Goal: Task Accomplishment & Management: Use online tool/utility

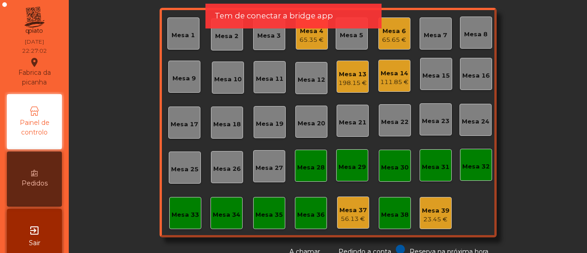
scroll to position [1, 0]
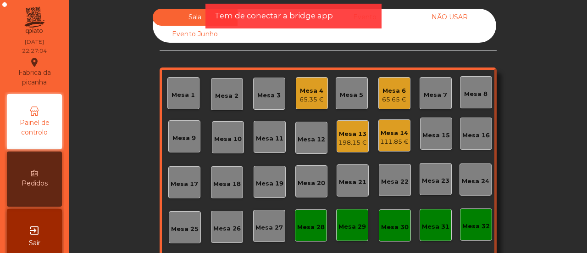
click at [400, 134] on div "Mesa 14" at bounding box center [394, 132] width 28 height 9
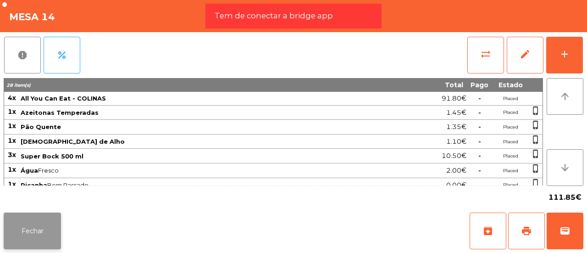
click at [39, 230] on button "Fechar" at bounding box center [32, 230] width 57 height 37
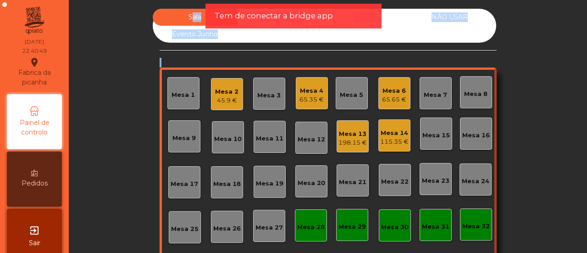
scroll to position [0, 0]
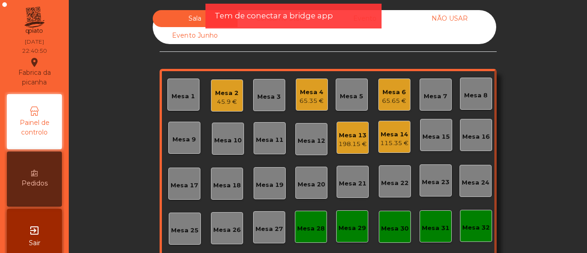
drag, startPoint x: 99, startPoint y: 99, endPoint x: 128, endPoint y: 114, distance: 32.6
click at [128, 114] on div "Sala Consumo Staff Evento NÃO USAR Evento Junho Mesa 1 Mesa 2 45.9 € Mesa 3 Mes…" at bounding box center [328, 163] width 494 height 307
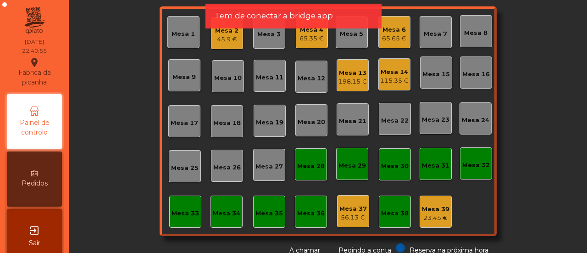
scroll to position [61, 0]
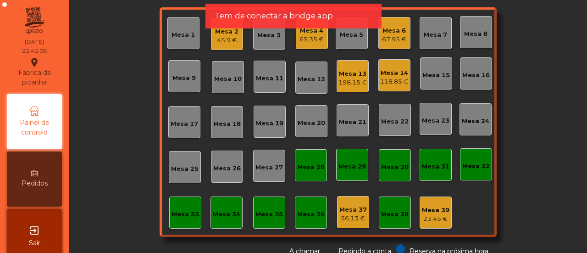
click at [307, 32] on app-alert "Tem de conectar a bridge app" at bounding box center [294, 20] width 176 height 32
click at [307, 49] on div "Mesa 1 Mesa 2 45.9 € Mesa 3 Mesa 4 65.35 € Mesa 5 Mesa 6 67.95 € Mesa 7 Mesa 8 …" at bounding box center [328, 121] width 337 height 229
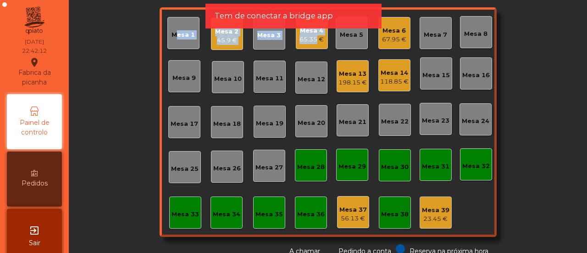
drag, startPoint x: 521, startPoint y: 70, endPoint x: 309, endPoint y: 38, distance: 214.3
click at [309, 38] on div "Sala Consumo Staff Evento NÃO USAR Evento Junho Mesa 1 Mesa 2 45.9 € Mesa 3 Mes…" at bounding box center [328, 102] width 494 height 307
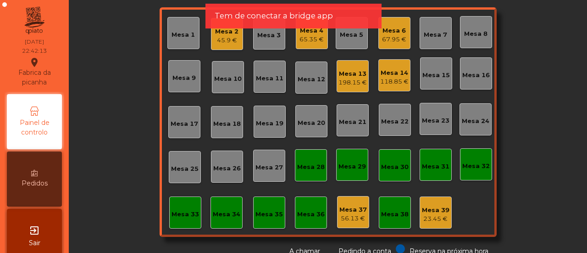
click at [546, 67] on div "Sala Consumo Staff Evento NÃO USAR Evento Junho Mesa 1 Mesa 2 45.9 € Mesa 3 Mes…" at bounding box center [328, 102] width 494 height 307
click at [315, 40] on div "65.35 €" at bounding box center [312, 39] width 24 height 9
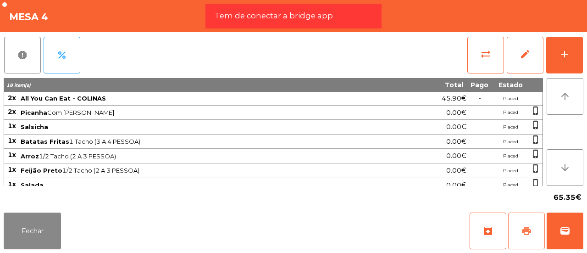
click at [534, 230] on button "print" at bounding box center [526, 230] width 37 height 37
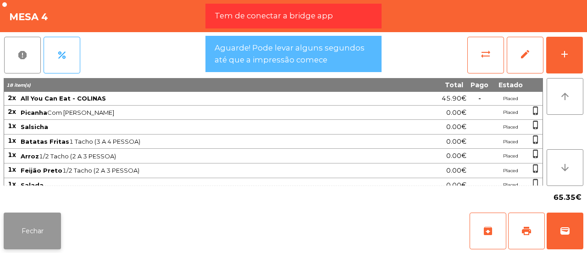
click at [53, 226] on button "Fechar" at bounding box center [32, 230] width 57 height 37
